Goal: Information Seeking & Learning: Learn about a topic

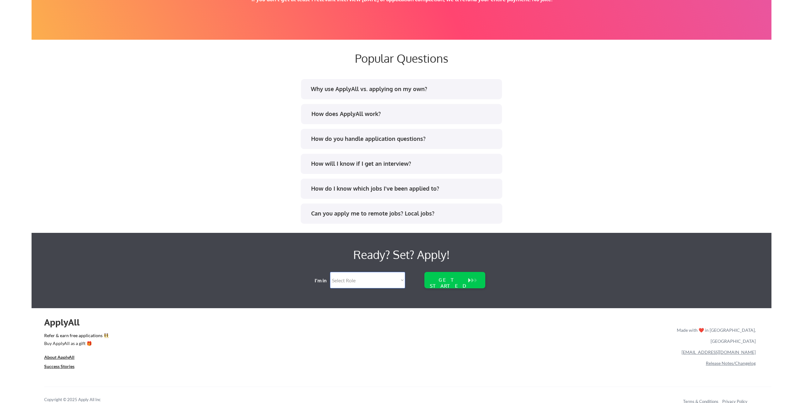
scroll to position [1173, 0]
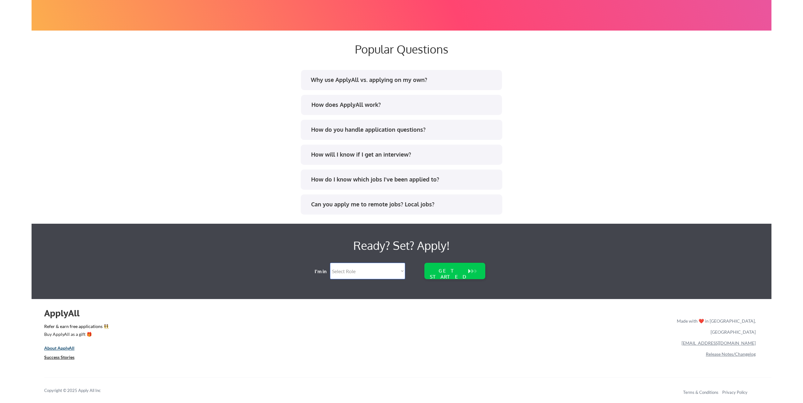
click at [71, 348] on u "About ApplyAll" at bounding box center [59, 348] width 30 height 5
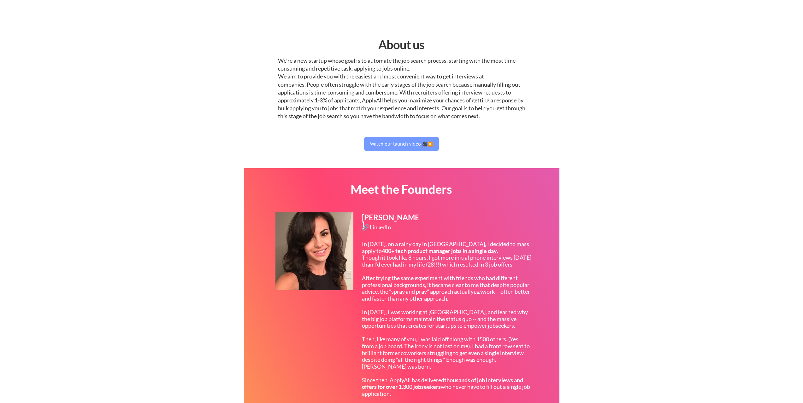
drag, startPoint x: 277, startPoint y: 59, endPoint x: 544, endPoint y: 119, distance: 273.6
click at [542, 117] on div "About us We're a new startup whose goal is to automate the job search process, …" at bounding box center [401, 392] width 315 height 735
click at [556, 138] on div "About us We're a new startup whose goal is to automate the job search process, …" at bounding box center [401, 392] width 315 height 735
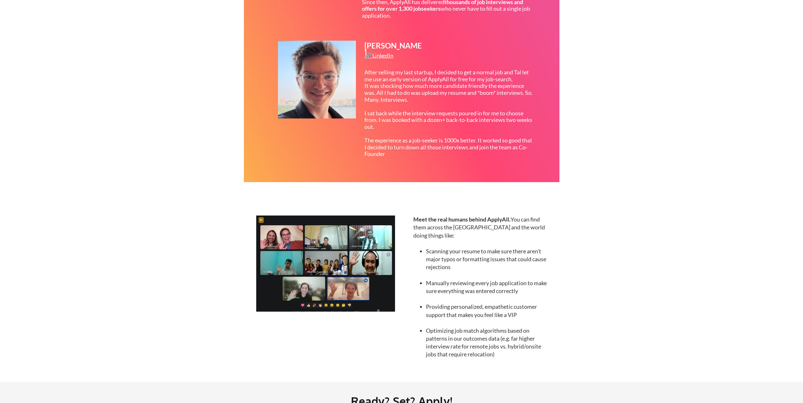
scroll to position [158, 0]
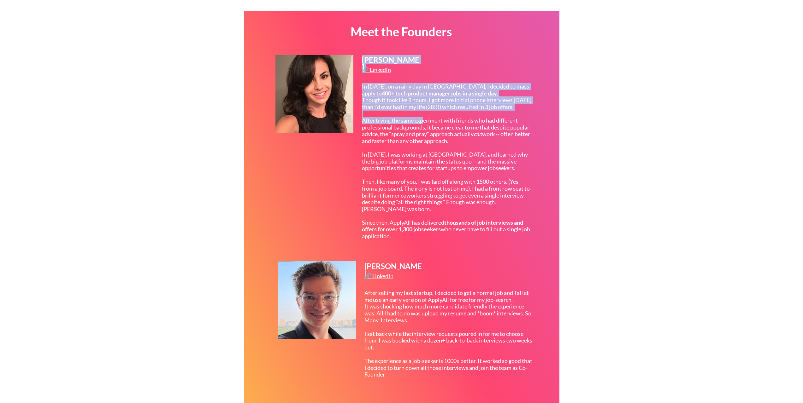
drag, startPoint x: 361, startPoint y: 130, endPoint x: 432, endPoint y: 127, distance: 71.3
click at [427, 128] on div "Tal Flanchraych 🔗 LinkedIn In 2017, on a rainy day in San Francisco, I decided …" at bounding box center [404, 153] width 258 height 197
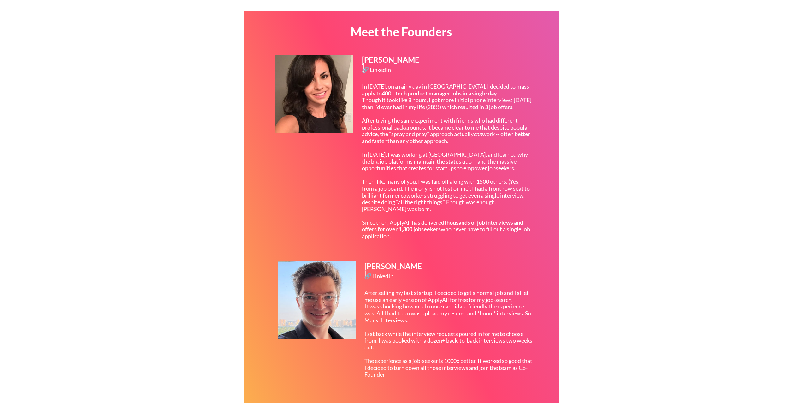
drag, startPoint x: 441, startPoint y: 126, endPoint x: 448, endPoint y: 128, distance: 7.4
click at [443, 127] on div "In 2017, on a rainy day in San Francisco, I decided to mass apply to 400+ tech …" at bounding box center [446, 161] width 169 height 157
drag, startPoint x: 450, startPoint y: 129, endPoint x: 427, endPoint y: 133, distance: 23.6
click at [427, 133] on div "In 2017, on a rainy day in San Francisco, I decided to mass apply to 400+ tech …" at bounding box center [446, 161] width 169 height 157
click at [423, 134] on div "In 2017, on a rainy day in San Francisco, I decided to mass apply to 400+ tech …" at bounding box center [446, 161] width 169 height 157
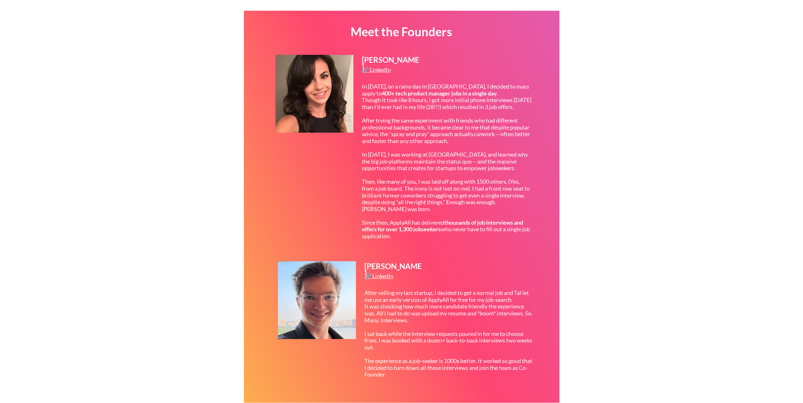
click at [433, 136] on div "In 2017, on a rainy day in San Francisco, I decided to mass apply to 400+ tech …" at bounding box center [446, 161] width 169 height 157
drag, startPoint x: 435, startPoint y: 136, endPoint x: 478, endPoint y: 149, distance: 45.8
click at [478, 149] on div "In 2017, on a rainy day in San Francisco, I decided to mass apply to 400+ tech …" at bounding box center [446, 161] width 169 height 157
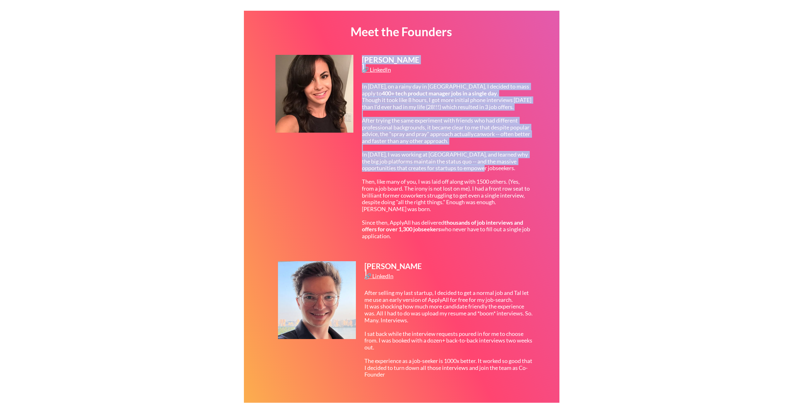
drag, startPoint x: 359, startPoint y: 161, endPoint x: 517, endPoint y: 177, distance: 159.3
click at [517, 177] on div "Tal Flanchraych 🔗 LinkedIn In 2017, on a rainy day in San Francisco, I decided …" at bounding box center [404, 153] width 258 height 197
click at [503, 179] on div "In 2017, on a rainy day in San Francisco, I decided to mass apply to 400+ tech …" at bounding box center [446, 161] width 169 height 157
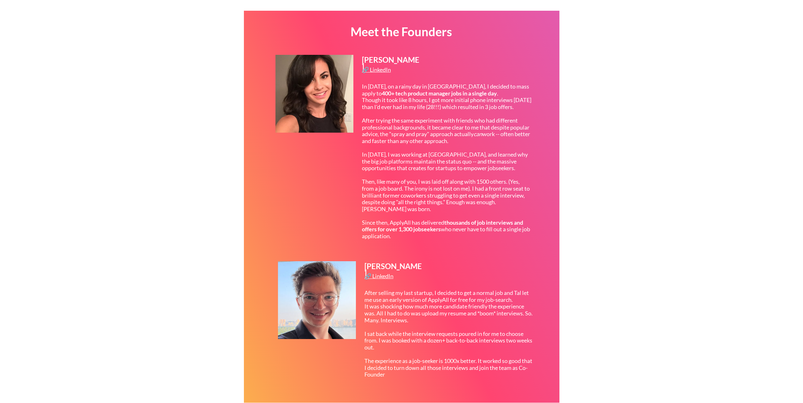
click at [373, 182] on div "In 2017, on a rainy day in San Francisco, I decided to mass apply to 400+ tech …" at bounding box center [446, 161] width 169 height 157
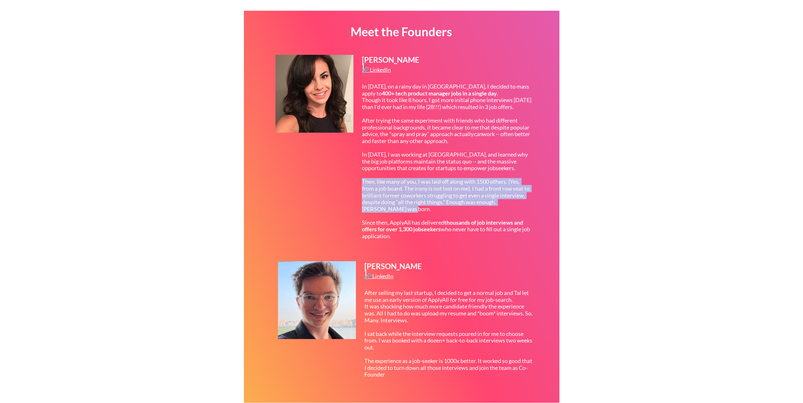
drag, startPoint x: 363, startPoint y: 187, endPoint x: 514, endPoint y: 213, distance: 153.9
click at [514, 213] on div "In 2017, on a rainy day in San Francisco, I decided to mass apply to 400+ tech …" at bounding box center [446, 161] width 169 height 157
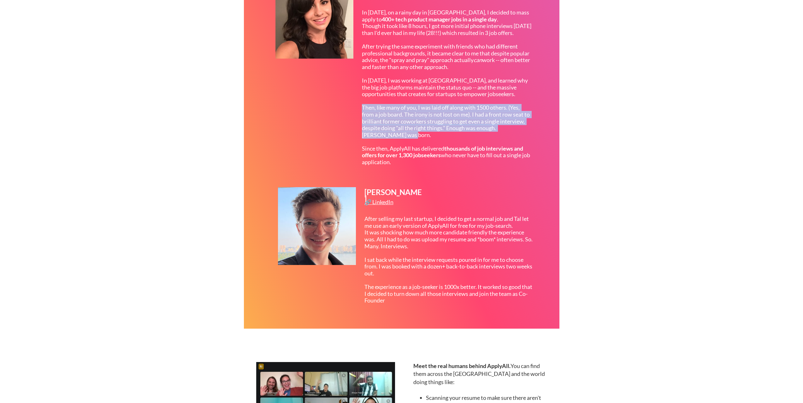
scroll to position [252, 0]
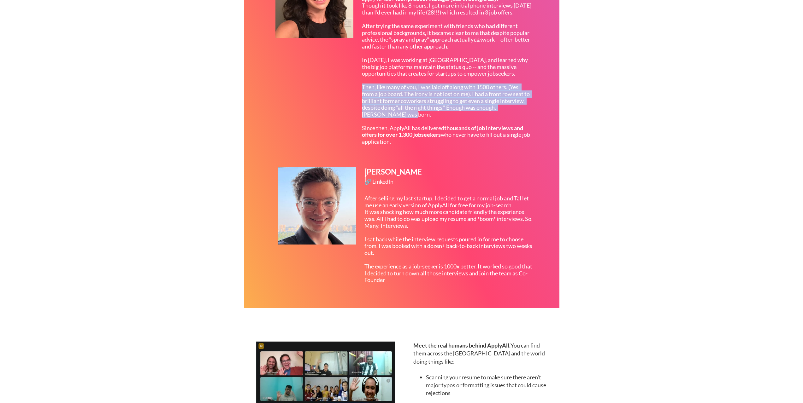
drag, startPoint x: 363, startPoint y: 134, endPoint x: 520, endPoint y: 151, distance: 158.0
click at [520, 145] on div "In 2017, on a rainy day in San Francisco, I decided to mass apply to 400+ tech …" at bounding box center [446, 67] width 169 height 157
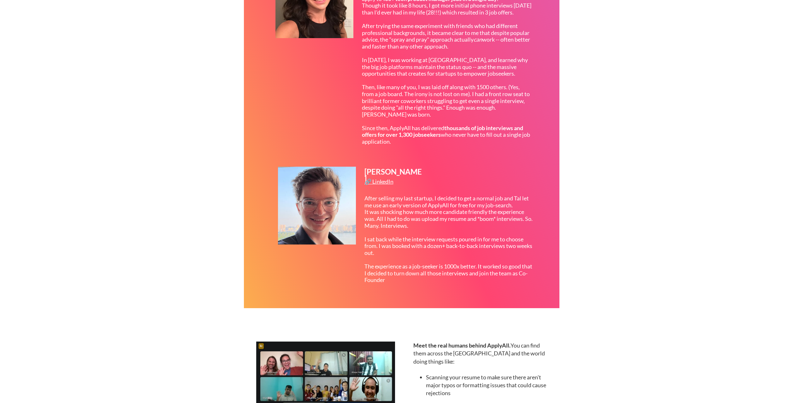
click at [469, 160] on div "Meet the Founders Tal Flanchraych 🔗 LinkedIn In 2017, on a rainy day in San Fra…" at bounding box center [401, 112] width 315 height 392
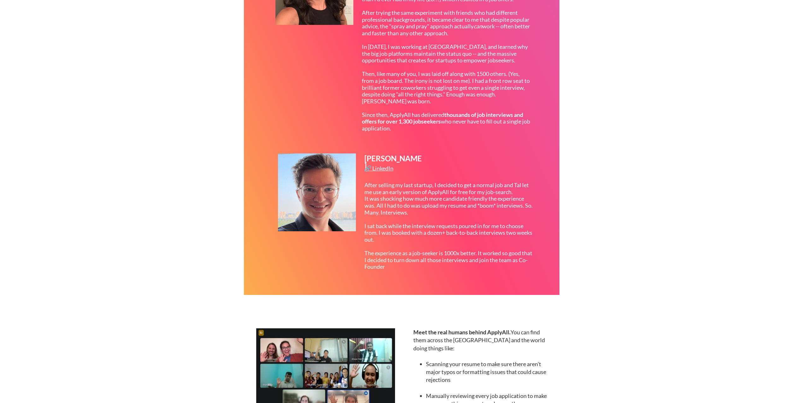
scroll to position [284, 0]
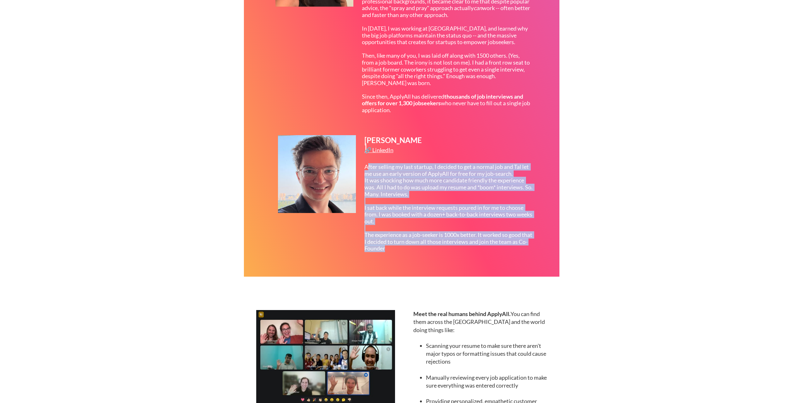
drag, startPoint x: 367, startPoint y: 168, endPoint x: 510, endPoint y: 256, distance: 168.2
click at [510, 252] on div "After selling my last startup, I decided to get a normal job and Tal let me use…" at bounding box center [448, 208] width 169 height 89
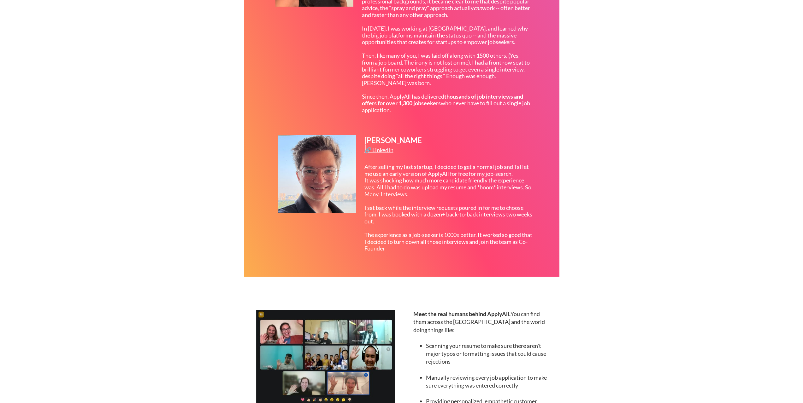
click at [573, 248] on div "About us We're a new startup whose goal is to automate the job search process, …" at bounding box center [401, 206] width 803 height 981
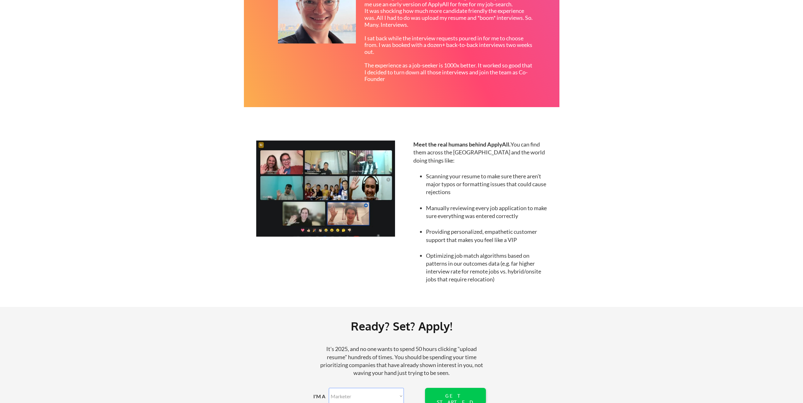
scroll to position [473, 0]
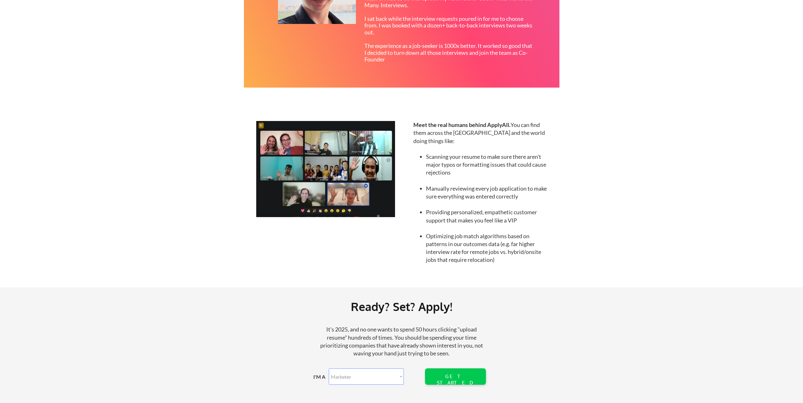
click at [316, 173] on img at bounding box center [325, 169] width 139 height 96
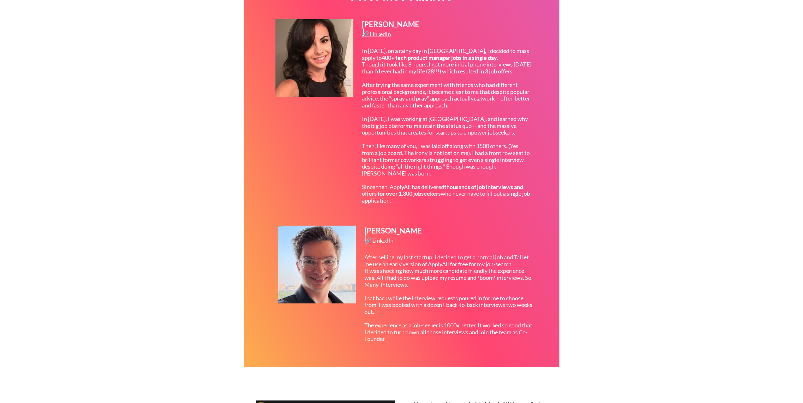
scroll to position [63, 0]
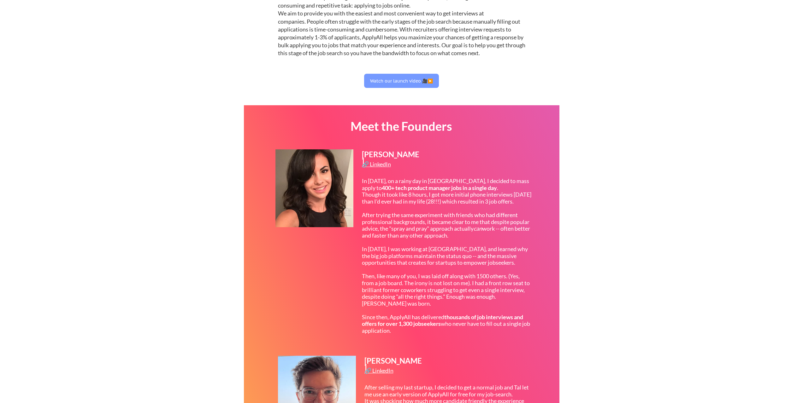
drag, startPoint x: 412, startPoint y: 155, endPoint x: 373, endPoint y: 154, distance: 39.1
click at [373, 154] on div "Tal Flanchraych" at bounding box center [391, 158] width 59 height 15
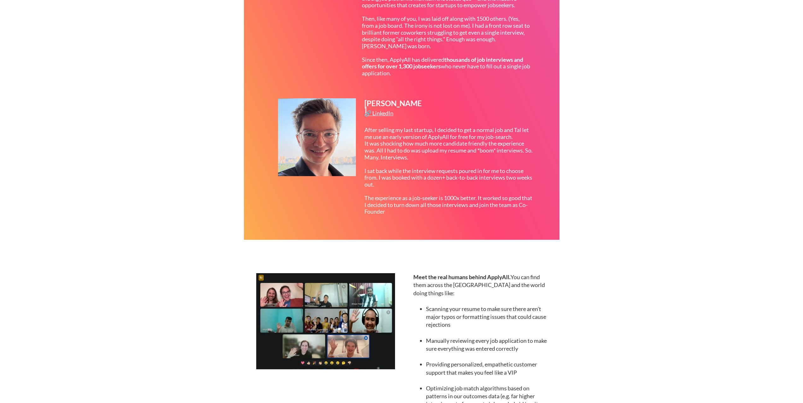
scroll to position [168, 0]
